Goal: Task Accomplishment & Management: Use online tool/utility

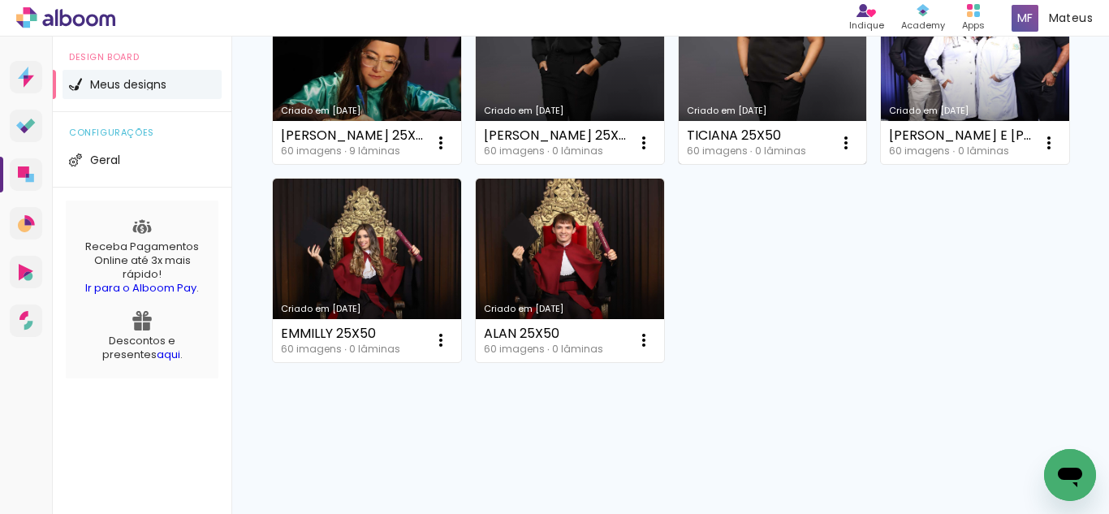
scroll to position [487, 0]
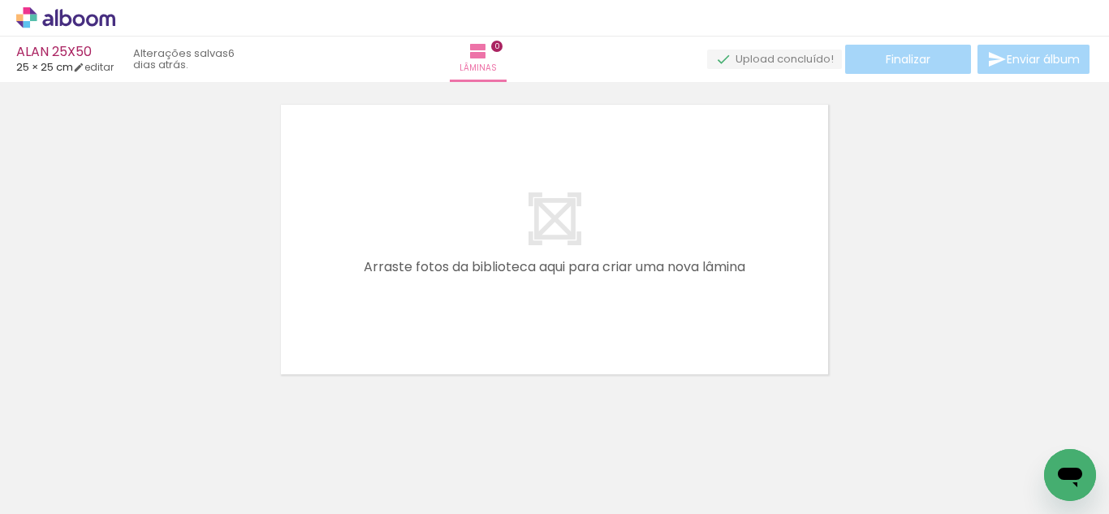
scroll to position [51, 0]
